Goal: Transaction & Acquisition: Purchase product/service

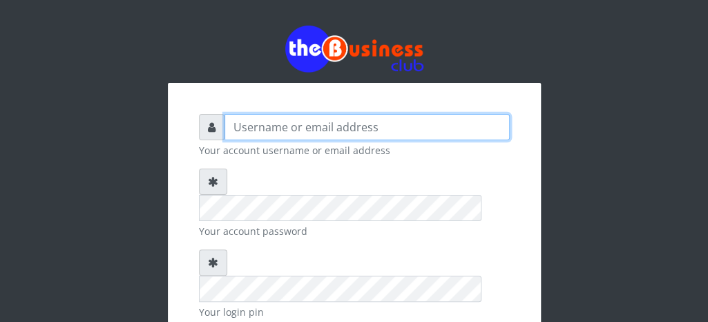
type input "fventures"
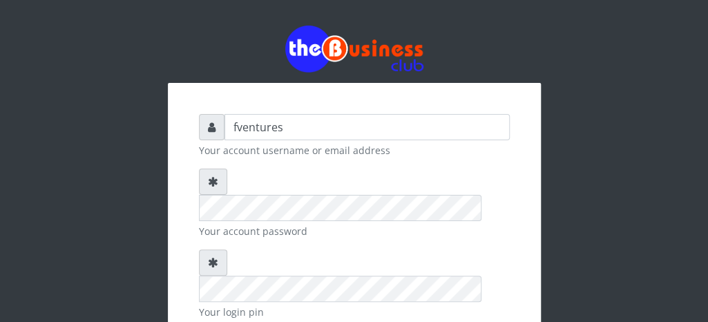
click at [522, 212] on div "fventures Your account username or email address Your account password Your log…" at bounding box center [354, 294] width 373 height 422
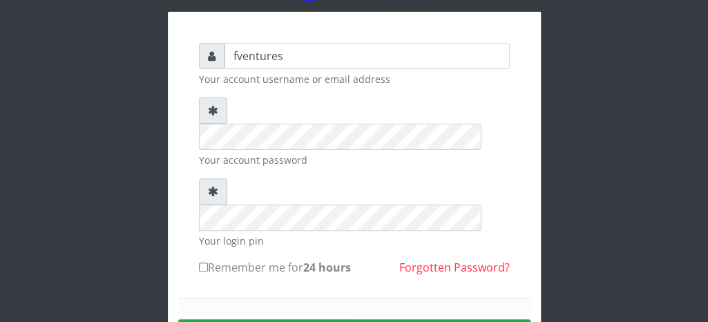
scroll to position [83, 0]
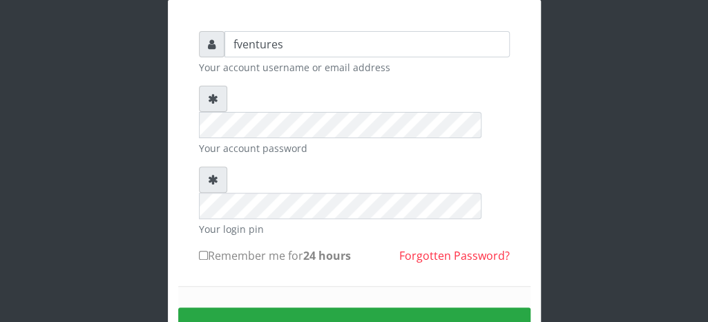
click at [211, 174] on icon at bounding box center [213, 179] width 10 height 11
click at [202, 247] on label "Remember me for 24 hours" at bounding box center [275, 255] width 152 height 17
click at [202, 251] on input "Remember me for 24 hours" at bounding box center [203, 255] width 9 height 9
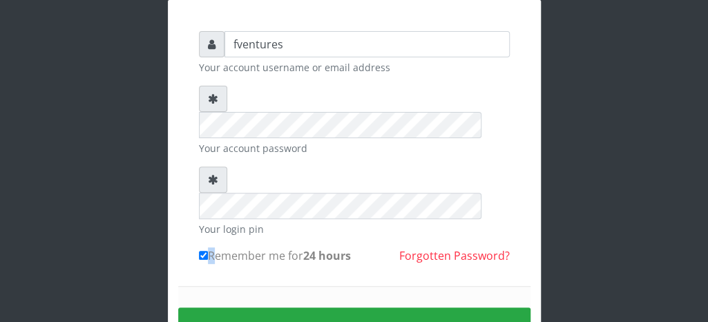
click at [202, 247] on label "Remember me for 24 hours" at bounding box center [275, 255] width 152 height 17
click at [202, 251] on input "Remember me for 24 hours" at bounding box center [203, 255] width 9 height 9
checkbox input "false"
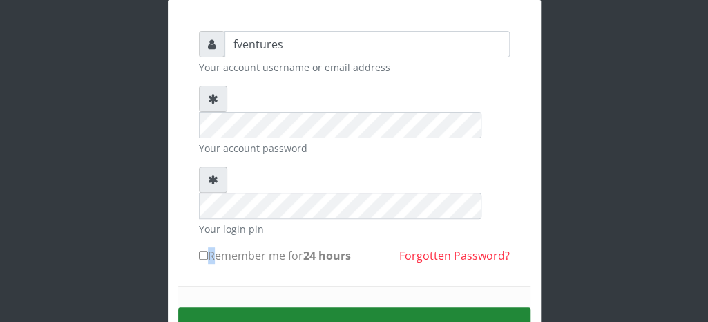
click at [352, 308] on button "Sign in" at bounding box center [354, 325] width 352 height 35
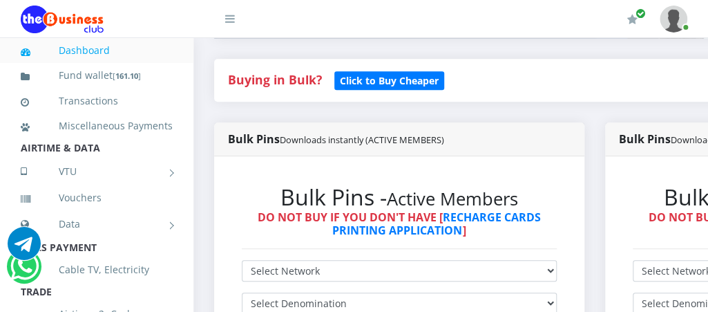
scroll to position [332, 0]
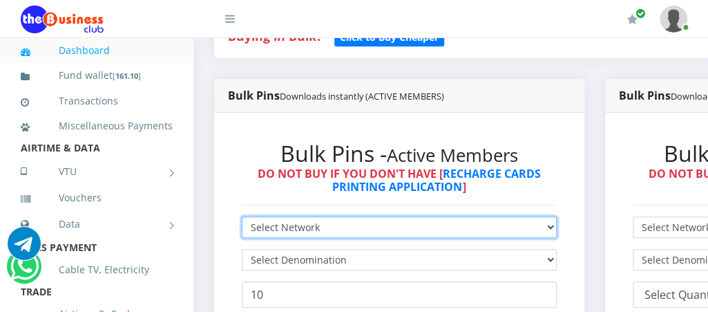
click at [557, 225] on select "Select Network MTN Globacom 9Mobile Airtel" at bounding box center [399, 226] width 315 height 21
select select "MTN"
click at [242, 218] on select "Select Network MTN Globacom 9Mobile Airtel" at bounding box center [399, 226] width 315 height 21
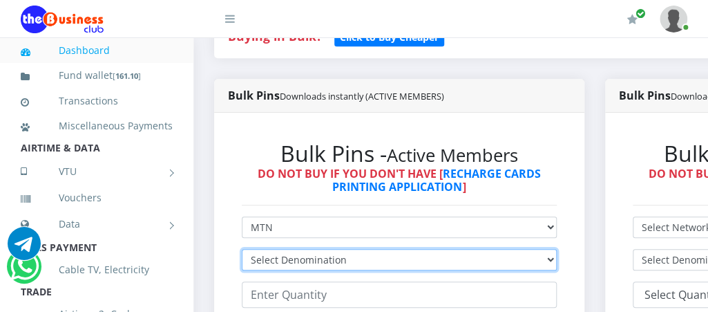
click at [555, 261] on select "Select Denomination MTN NGN100 - ₦96.99 MTN NGN200 - ₦193.98 MTN NGN400 - ₦387.…" at bounding box center [399, 259] width 315 height 21
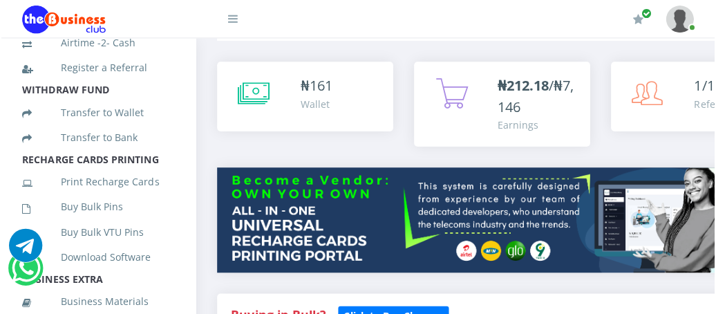
scroll to position [290, 0]
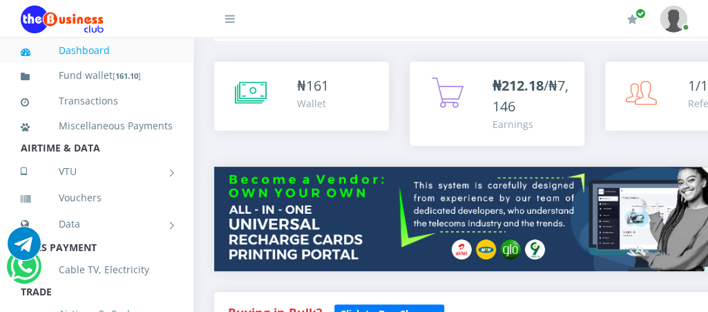
click at [226, 19] on icon at bounding box center [230, 18] width 10 height 11
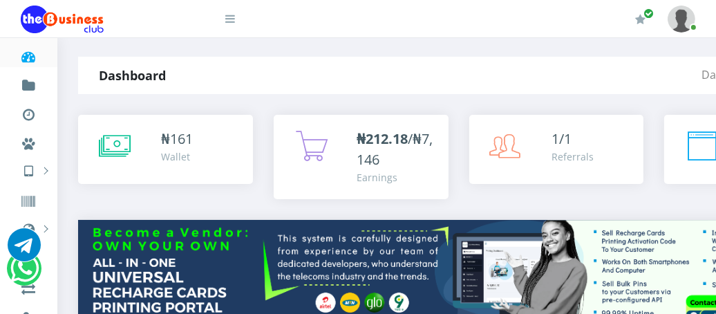
scroll to position [0, 0]
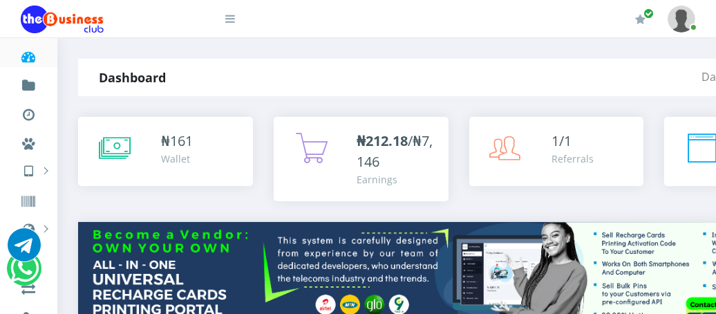
click at [225, 21] on icon at bounding box center [230, 18] width 10 height 11
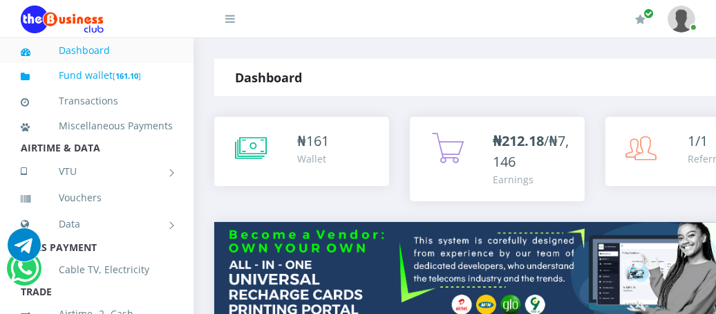
click at [102, 73] on link "Fund wallet [ 161.10 ]" at bounding box center [97, 75] width 152 height 32
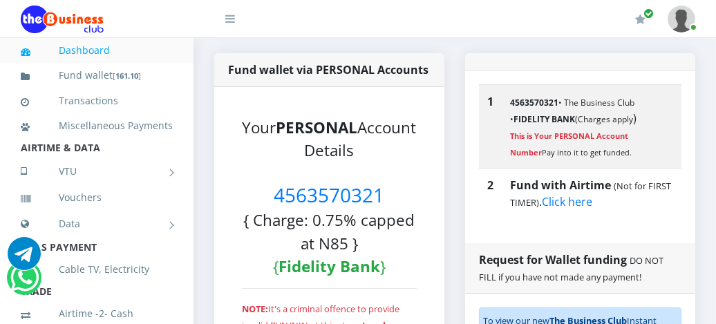
scroll to position [304, 0]
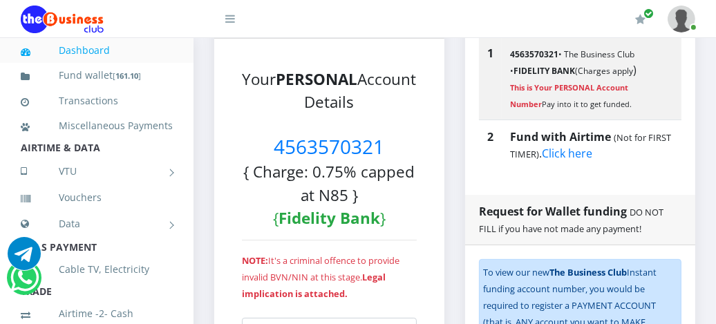
click at [229, 21] on icon at bounding box center [230, 18] width 10 height 11
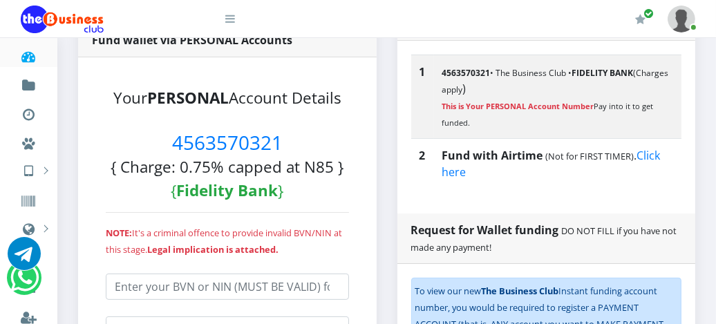
click at [229, 21] on icon at bounding box center [230, 18] width 10 height 11
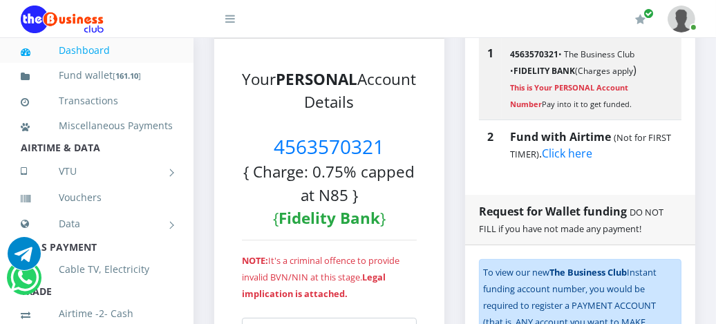
scroll to position [274, 0]
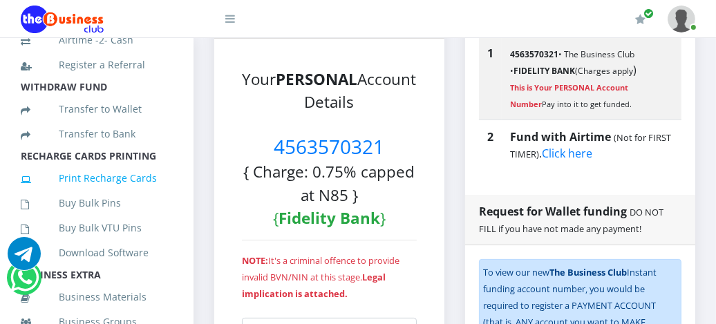
click at [137, 190] on link "Print Recharge Cards" at bounding box center [97, 178] width 152 height 32
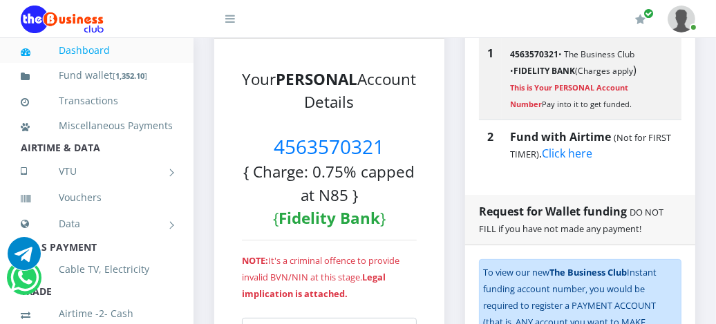
click at [556, 178] on div "1 4563570321 • The Business Club • FIDELITY BANK (Charges apply ) This is Your …" at bounding box center [580, 108] width 230 height 173
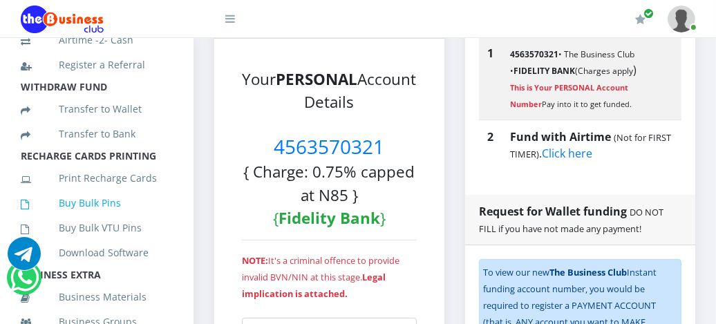
click at [104, 215] on link "Buy Bulk Pins" at bounding box center [97, 203] width 152 height 32
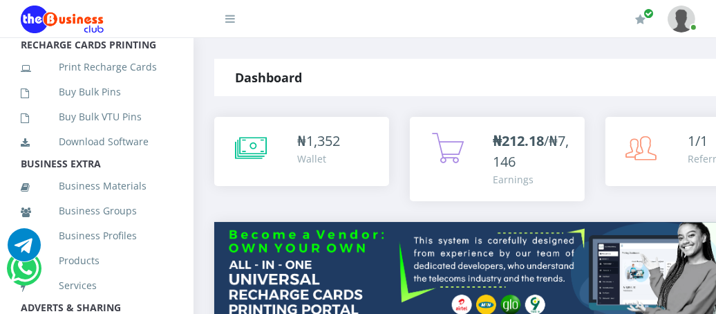
scroll to position [403, 0]
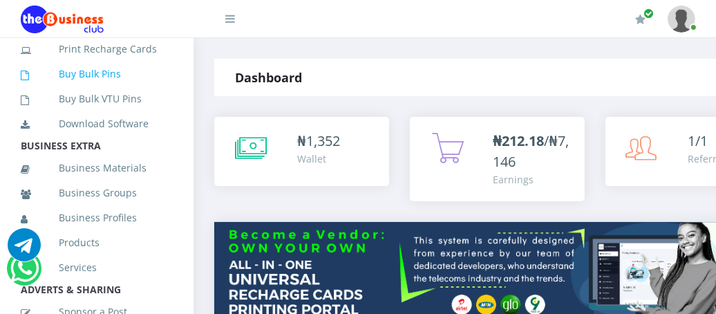
click at [93, 90] on link "Buy Bulk Pins" at bounding box center [97, 74] width 152 height 32
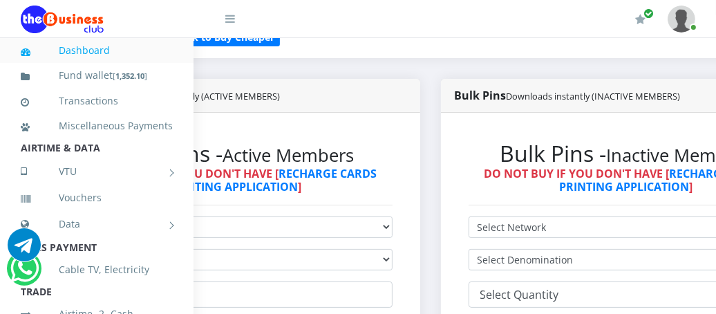
scroll to position [332, 166]
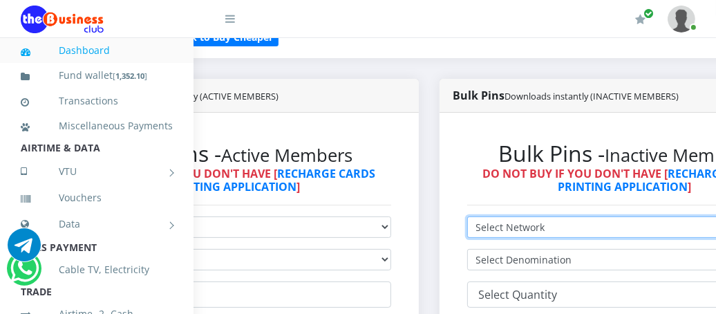
click at [698, 232] on select "Select Network MTN Globacom 9Mobile Airtel" at bounding box center [624, 226] width 315 height 21
select select "MTN"
click at [474, 218] on select "Select Network MTN Globacom 9Mobile Airtel" at bounding box center [624, 226] width 315 height 21
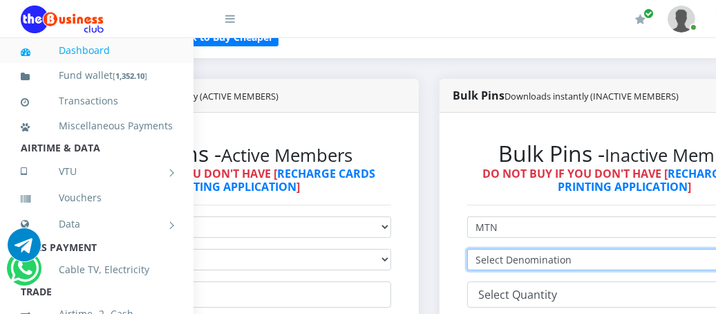
click at [631, 259] on select "Select Denomination MTN NGN100 - ₦97.30 MTN NGN200 - ₦194.60 MTN NGN400 - ₦389.…" at bounding box center [624, 259] width 315 height 21
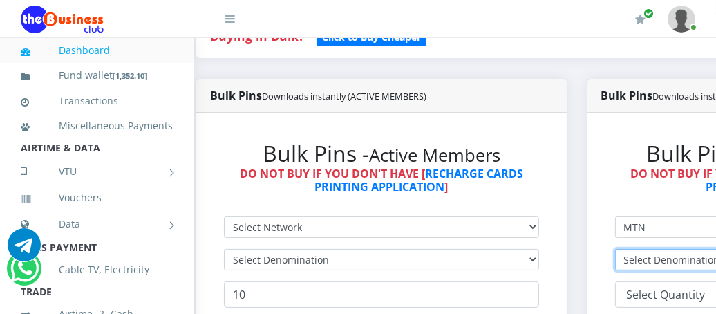
scroll to position [332, 0]
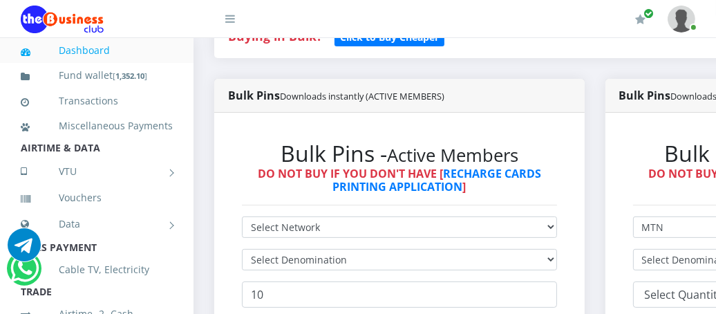
click at [232, 16] on icon at bounding box center [230, 18] width 10 height 11
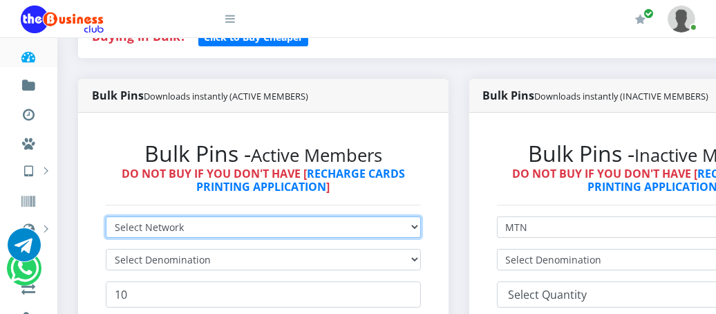
click at [421, 228] on select "Select Network MTN Globacom 9Mobile Airtel" at bounding box center [263, 226] width 315 height 21
select select "MTN"
click at [106, 218] on select "Select Network MTN Globacom 9Mobile Airtel" at bounding box center [263, 226] width 315 height 21
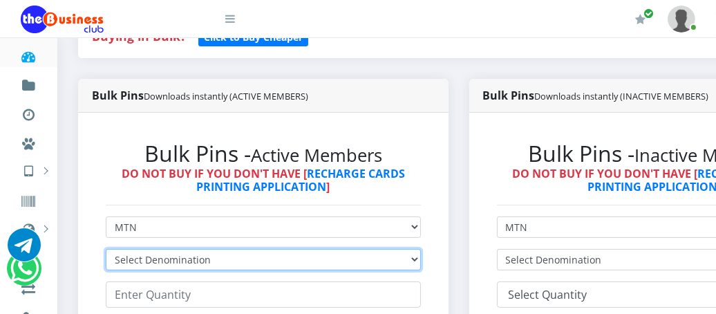
click at [420, 261] on select "Select Denomination MTN NGN100 - ₦96.99 MTN NGN200 - ₦193.98 MTN NGN400 - ₦387.…" at bounding box center [263, 259] width 315 height 21
select select "96.99-100"
click at [106, 250] on select "Select Denomination MTN NGN100 - ₦96.99 MTN NGN200 - ₦193.98 MTN NGN400 - ₦387.…" at bounding box center [263, 259] width 315 height 21
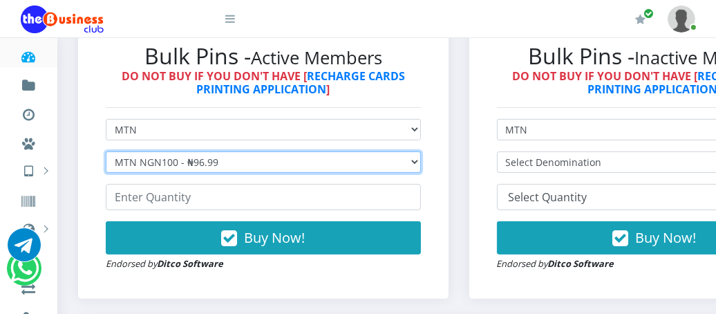
scroll to position [442, 0]
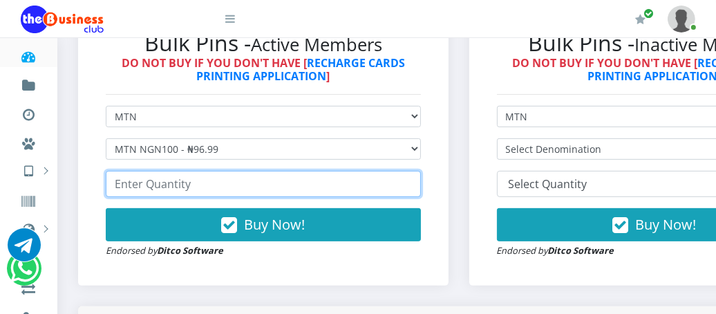
click at [194, 188] on input "number" at bounding box center [263, 184] width 315 height 26
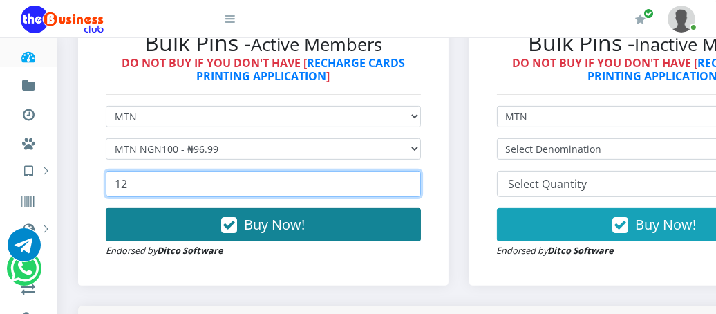
type input "12"
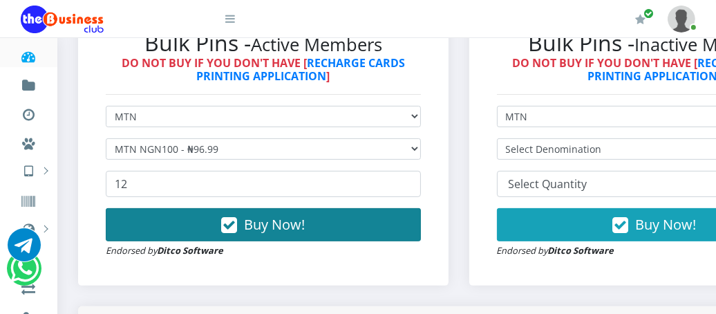
click at [272, 229] on span "Buy Now!" at bounding box center [274, 224] width 61 height 19
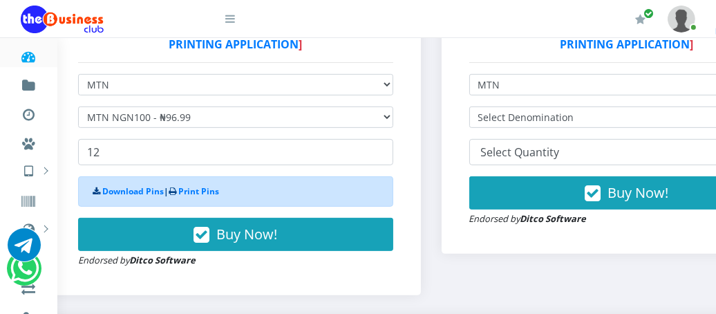
scroll to position [460, 28]
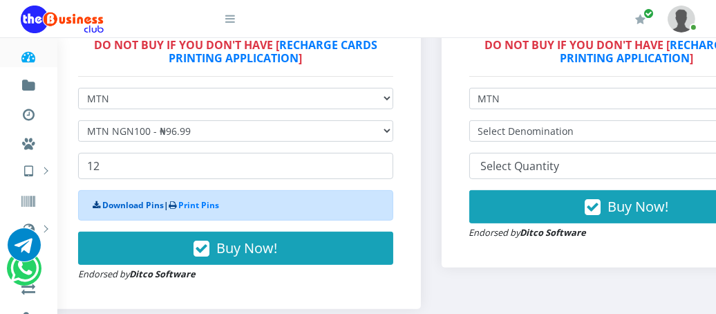
click at [131, 209] on link "Download Pins" at bounding box center [133, 205] width 62 height 12
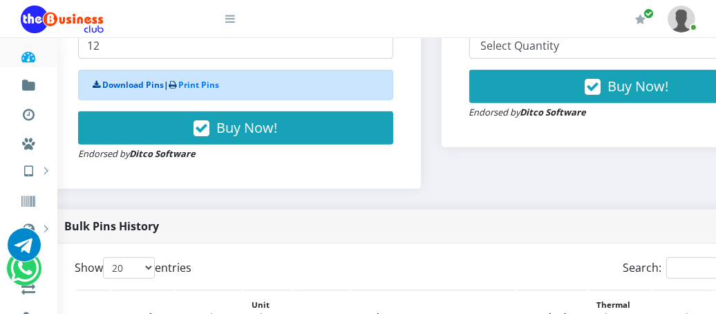
scroll to position [543, 28]
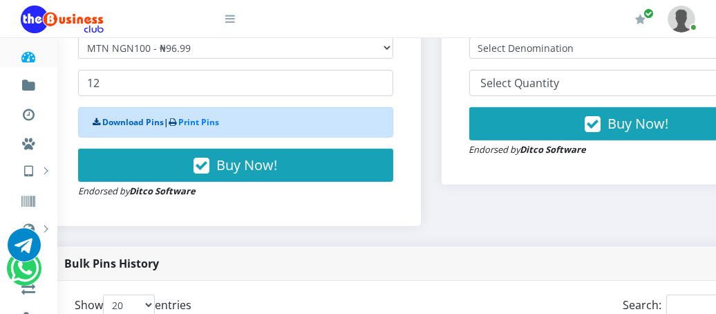
click at [135, 119] on link "Download Pins" at bounding box center [133, 122] width 62 height 12
click at [421, 44] on div "Bulk Pins - Active Members DO NOT BUY IF YOU DON'T HAVE [ RECHARGE CARDS PRINTI…" at bounding box center [235, 63] width 370 height 325
click at [421, 43] on div "Bulk Pins - Active Members DO NOT BUY IF YOU DON'T HAVE [ RECHARGE CARDS PRINTI…" at bounding box center [235, 63] width 370 height 325
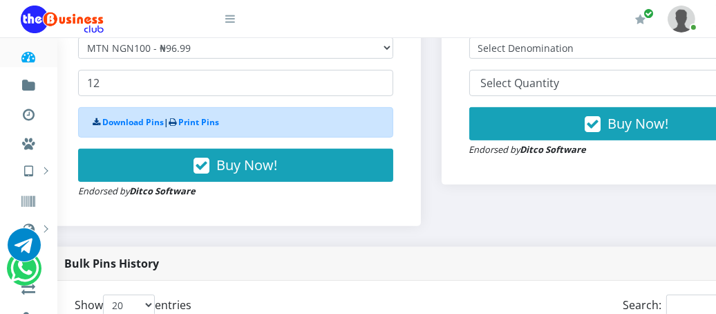
click at [431, 196] on div "Bulk Pins Downloads instantly (ACTIVE MEMBERS) Bulk Pins - Active Members DO NO…" at bounding box center [235, 56] width 391 height 379
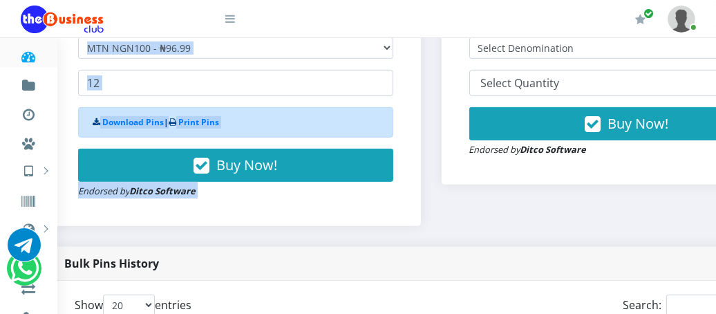
drag, startPoint x: 436, startPoint y: 196, endPoint x: 450, endPoint y: 216, distance: 24.9
click at [450, 216] on div "Buying in Bulk?   Click to Buy Cheaper Bulk Pins Downloads instantly (ACTIVE ME…" at bounding box center [431, 25] width 782 height 443
click at [486, 207] on div "Bulk Pins Downloads instantly (INACTIVE MEMBERS) Bulk Pins - Inactive Members D…" at bounding box center [626, 56] width 391 height 379
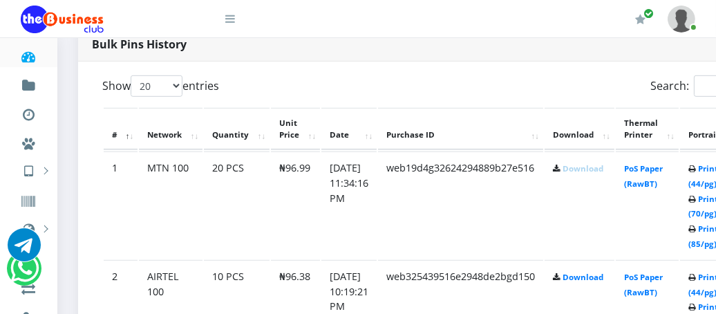
scroll to position [774, 0]
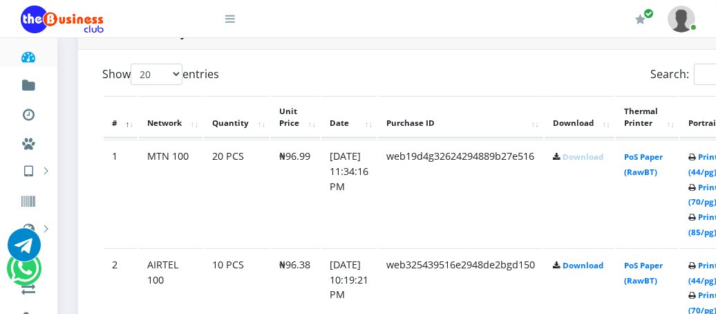
click at [231, 11] on link at bounding box center [221, 14] width 28 height 28
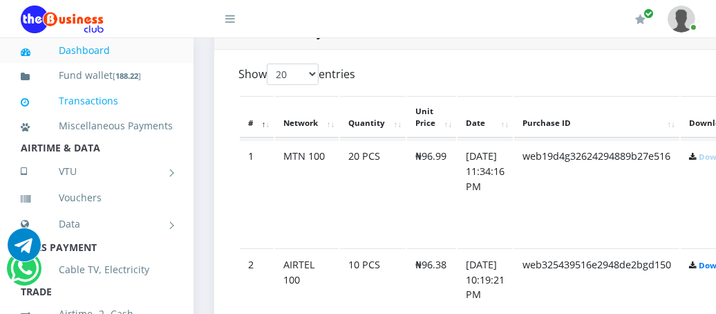
click at [100, 98] on link "Transactions" at bounding box center [97, 101] width 152 height 32
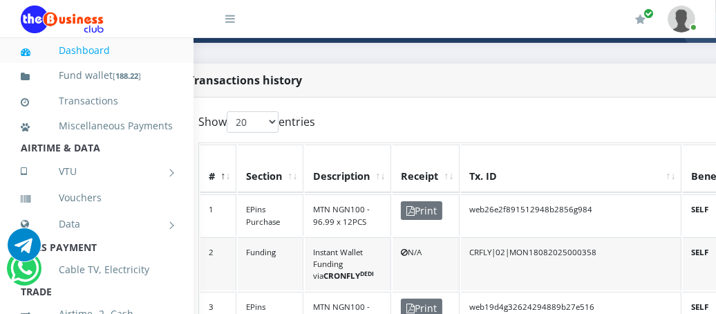
scroll to position [304, 0]
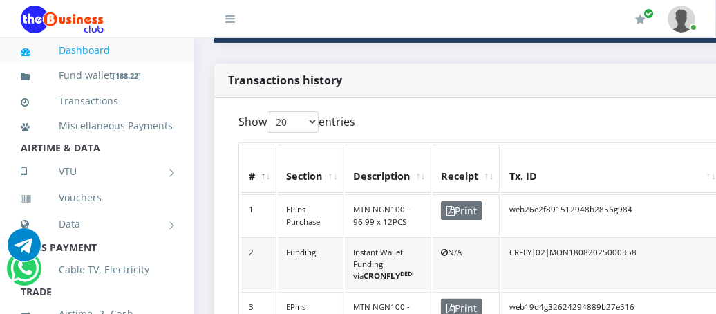
click at [93, 46] on link "Dashboard" at bounding box center [97, 51] width 152 height 32
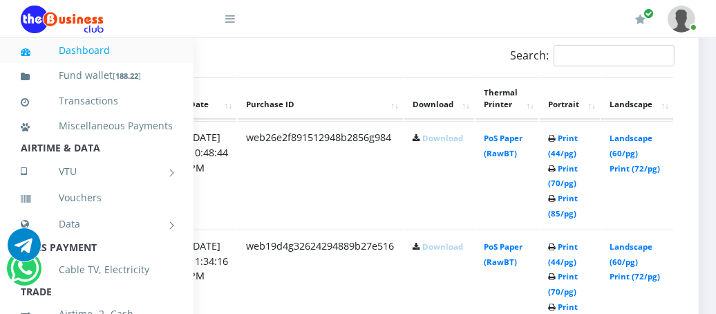
scroll to position [774, 276]
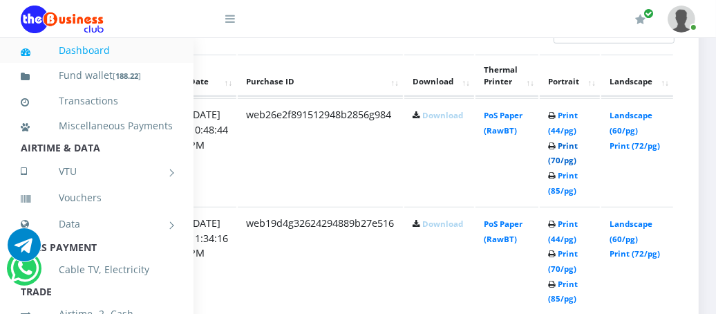
click at [578, 155] on link "Print (70/pg)" at bounding box center [563, 153] width 30 height 26
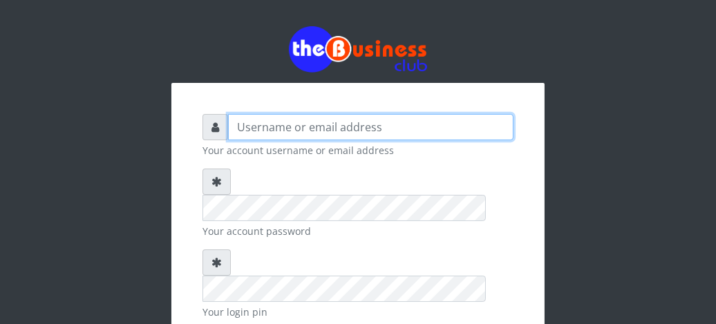
type input "fventures"
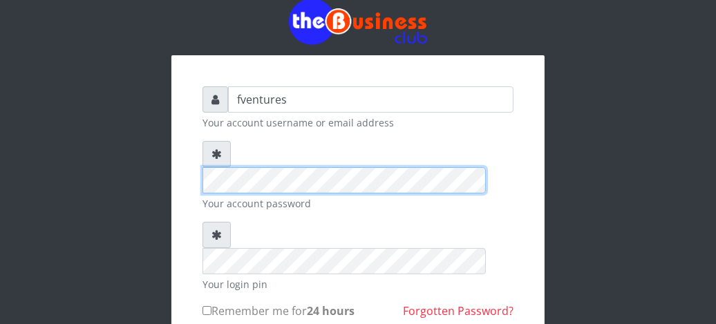
scroll to position [55, 0]
